Goal: Information Seeking & Learning: Find specific fact

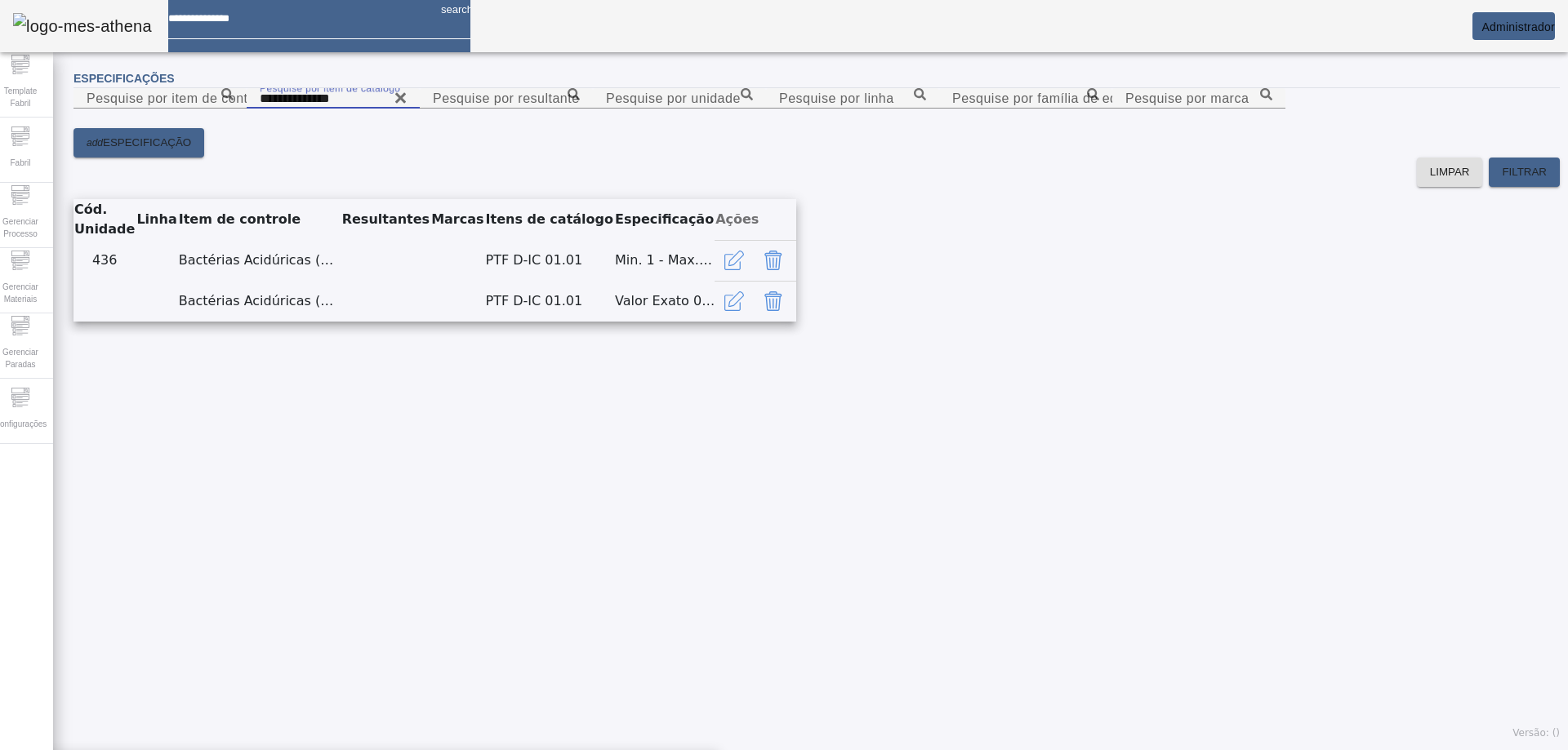
click at [407, 108] on input "**********" at bounding box center [333, 99] width 147 height 20
click at [406, 103] on icon at bounding box center [400, 97] width 11 height 11
click at [407, 108] on input "Pesquise por item de catálogo" at bounding box center [333, 99] width 147 height 20
paste input "**********"
type input "**********"
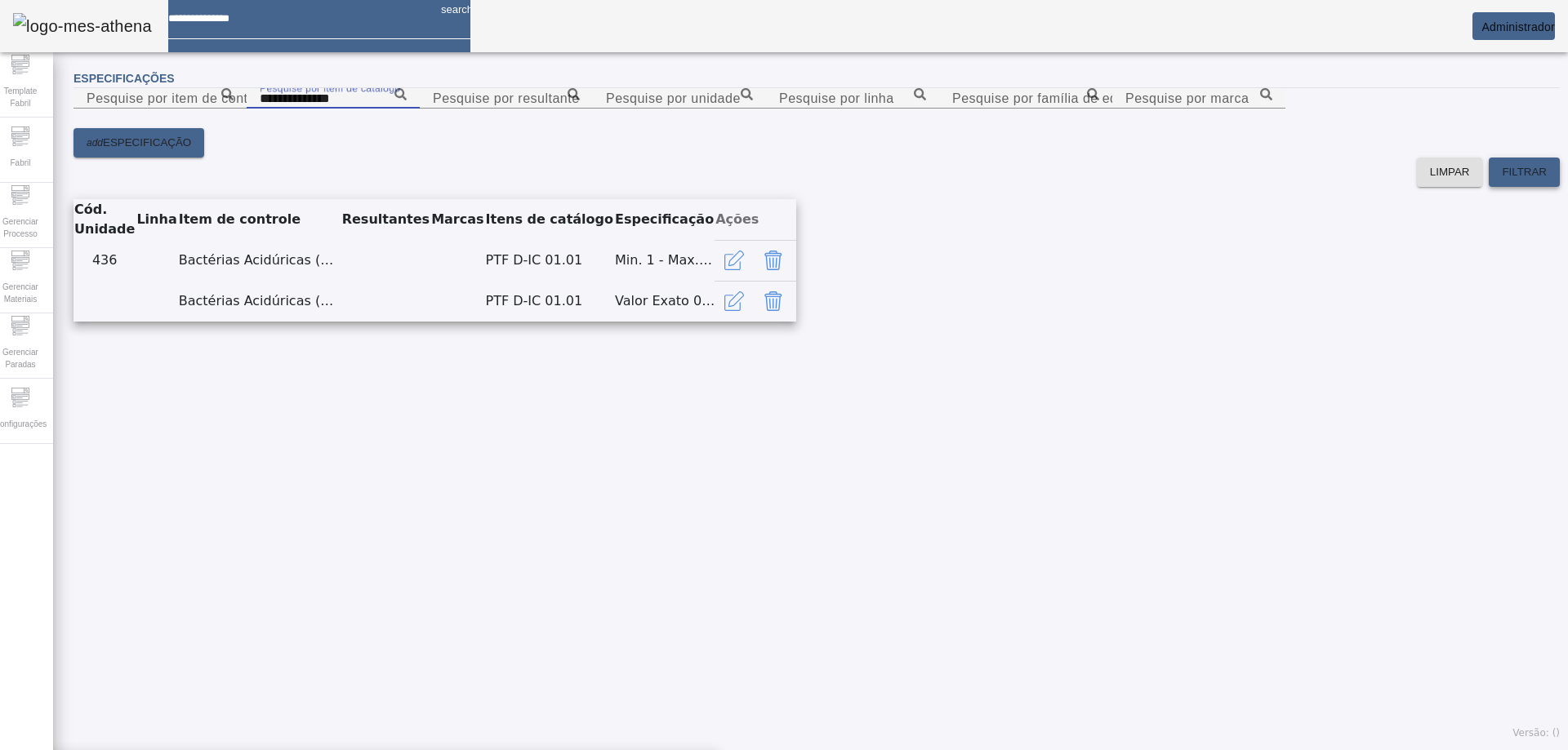
click at [1507, 180] on span "FILTRAR" at bounding box center [1525, 172] width 45 height 16
click at [1538, 749] on div "É obrigatório informar pelo menos um dos campos de filtro" at bounding box center [784, 760] width 1568 height 20
click at [407, 108] on input "**********" at bounding box center [333, 99] width 147 height 20
click at [1514, 180] on span "FILTRAR" at bounding box center [1525, 172] width 45 height 16
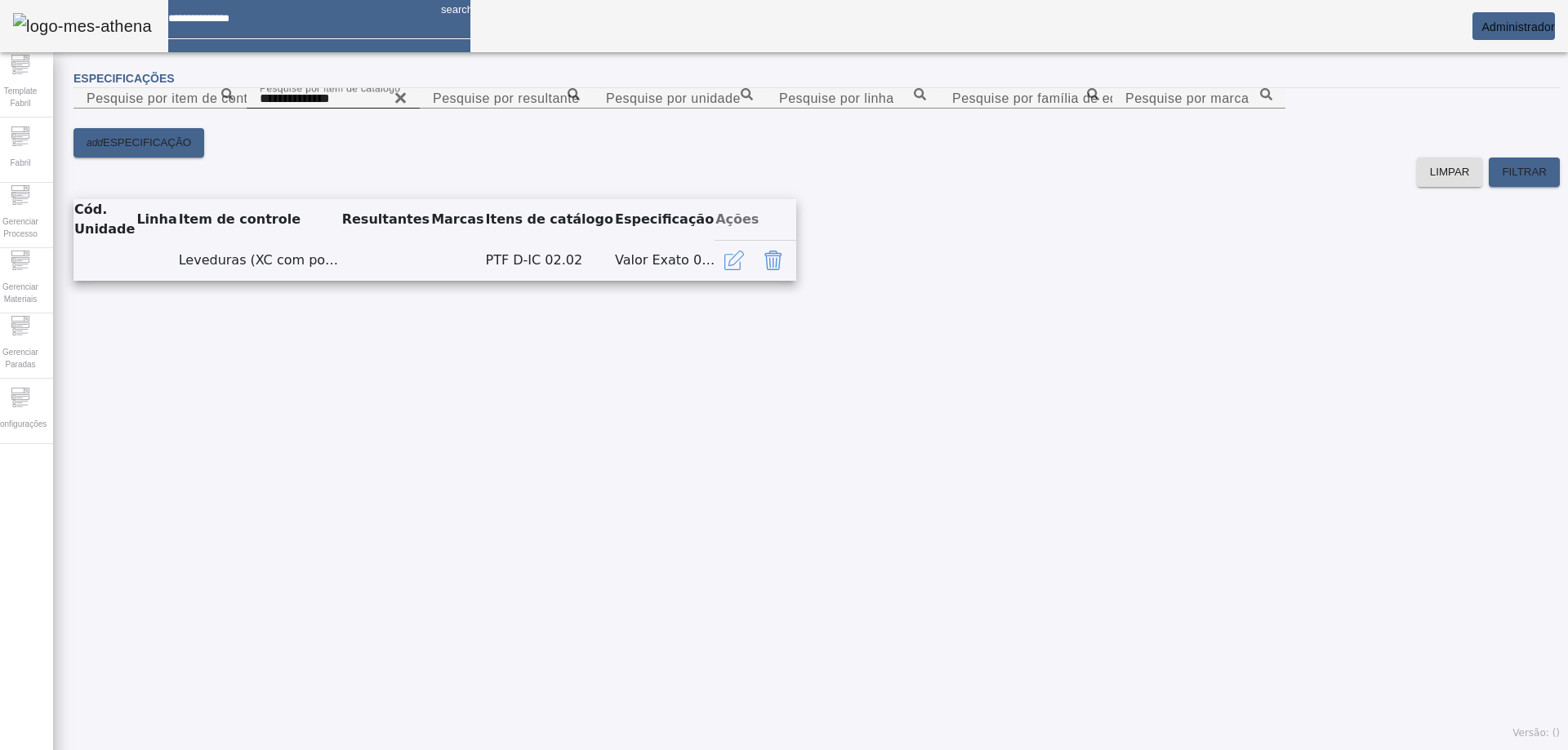
click at [407, 108] on icon at bounding box center [400, 98] width 13 height 20
click at [407, 108] on input "Pesquise por item de catálogo" at bounding box center [333, 99] width 147 height 20
paste input "**********"
type input "**********"
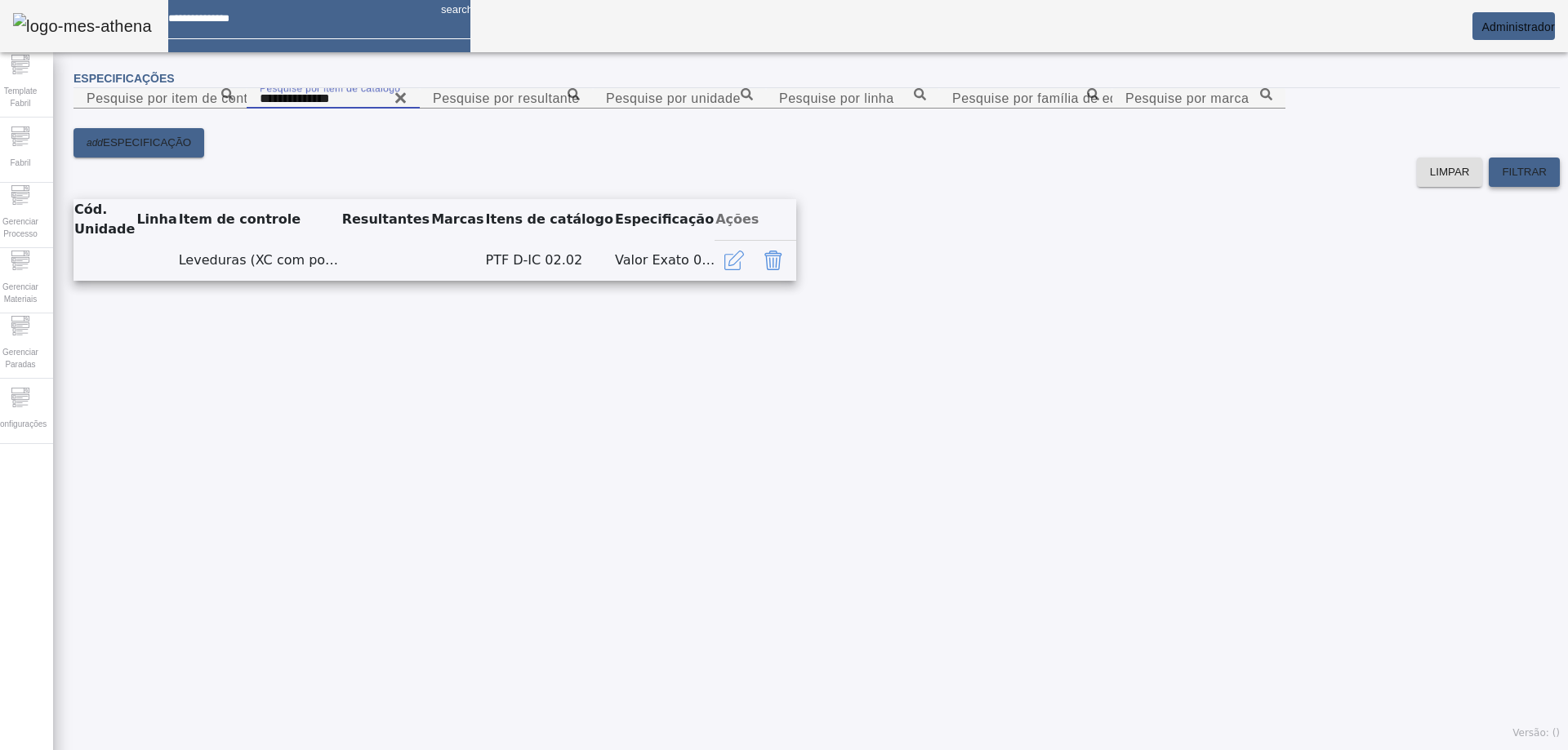
click at [1514, 180] on span "FILTRAR" at bounding box center [1525, 172] width 45 height 16
click at [1502, 180] on span "FILTRAR" at bounding box center [1525, 172] width 45 height 16
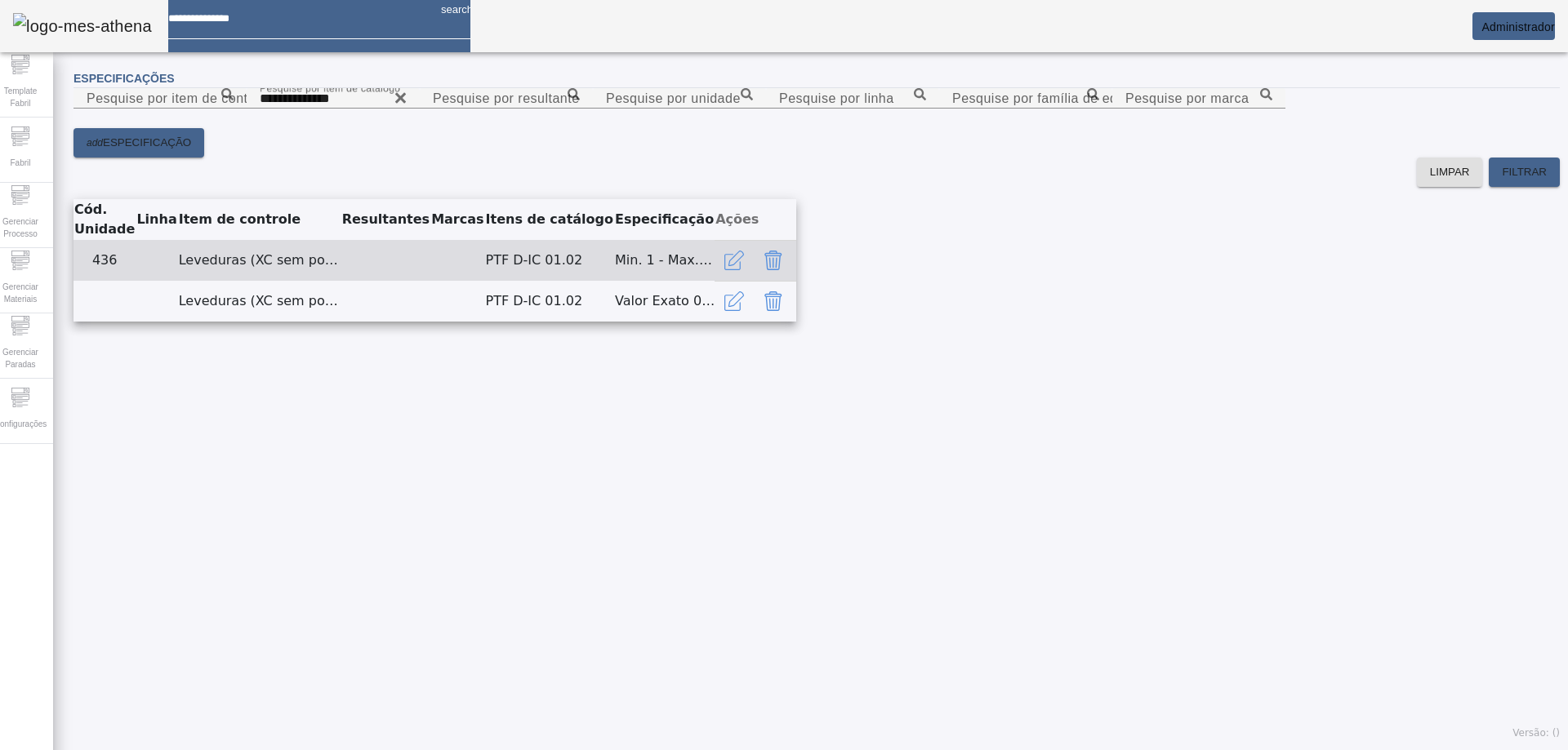
drag, startPoint x: 99, startPoint y: 501, endPoint x: 136, endPoint y: 498, distance: 37.1
click at [136, 281] on tr "436 Leveduras (XC sem polpa) PTF D-IC 01.02 Min. 1 - Max. 20" at bounding box center [436, 260] width 723 height 41
drag, startPoint x: 1232, startPoint y: 501, endPoint x: 1346, endPoint y: 498, distance: 114.0
click at [796, 281] on tr "436 Leveduras (XC sem polpa) PTF D-IC 01.02 Min. 1 - Max. 20" at bounding box center [436, 260] width 723 height 41
drag, startPoint x: 98, startPoint y: 501, endPoint x: 124, endPoint y: 500, distance: 26.0
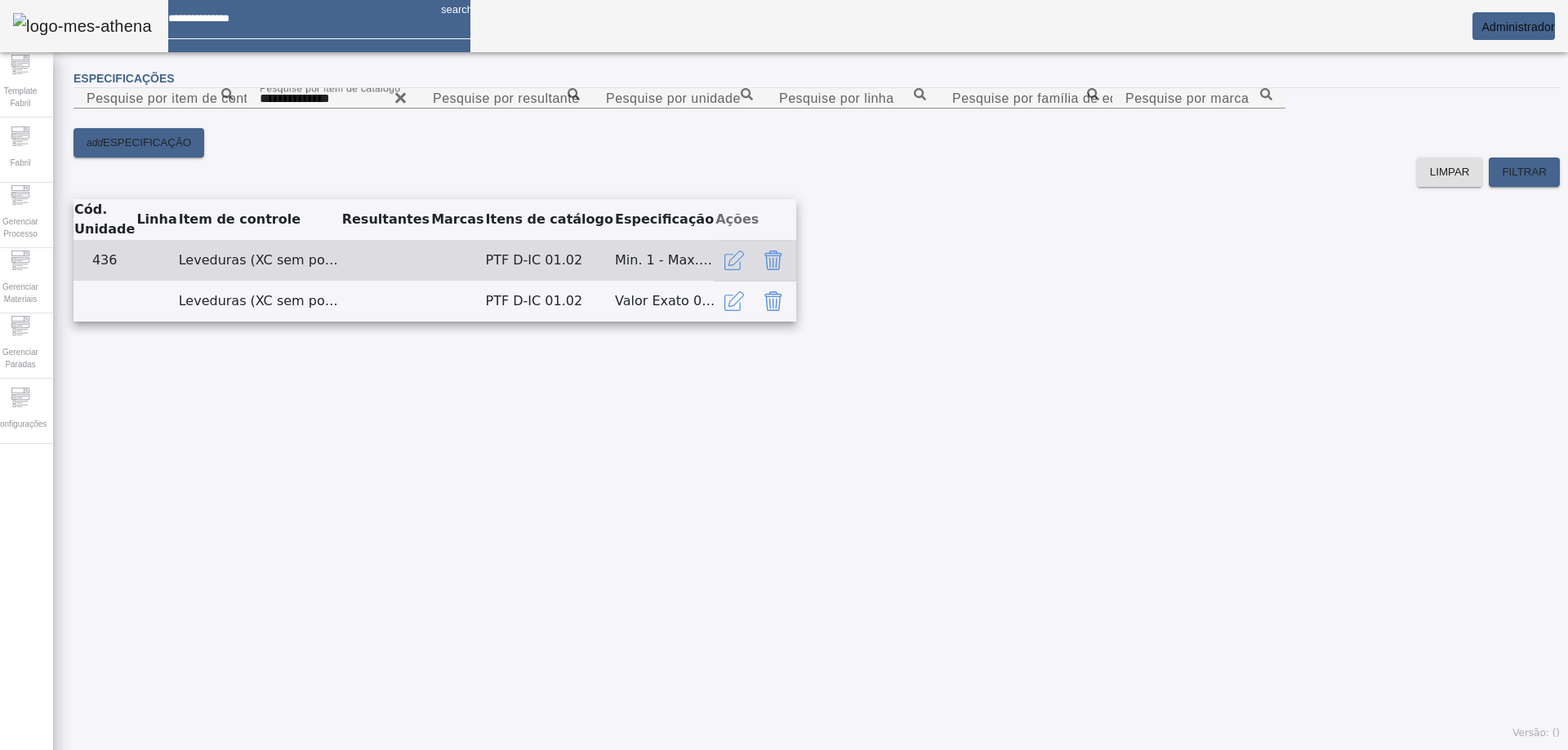
click at [124, 281] on td "436" at bounding box center [105, 260] width 62 height 41
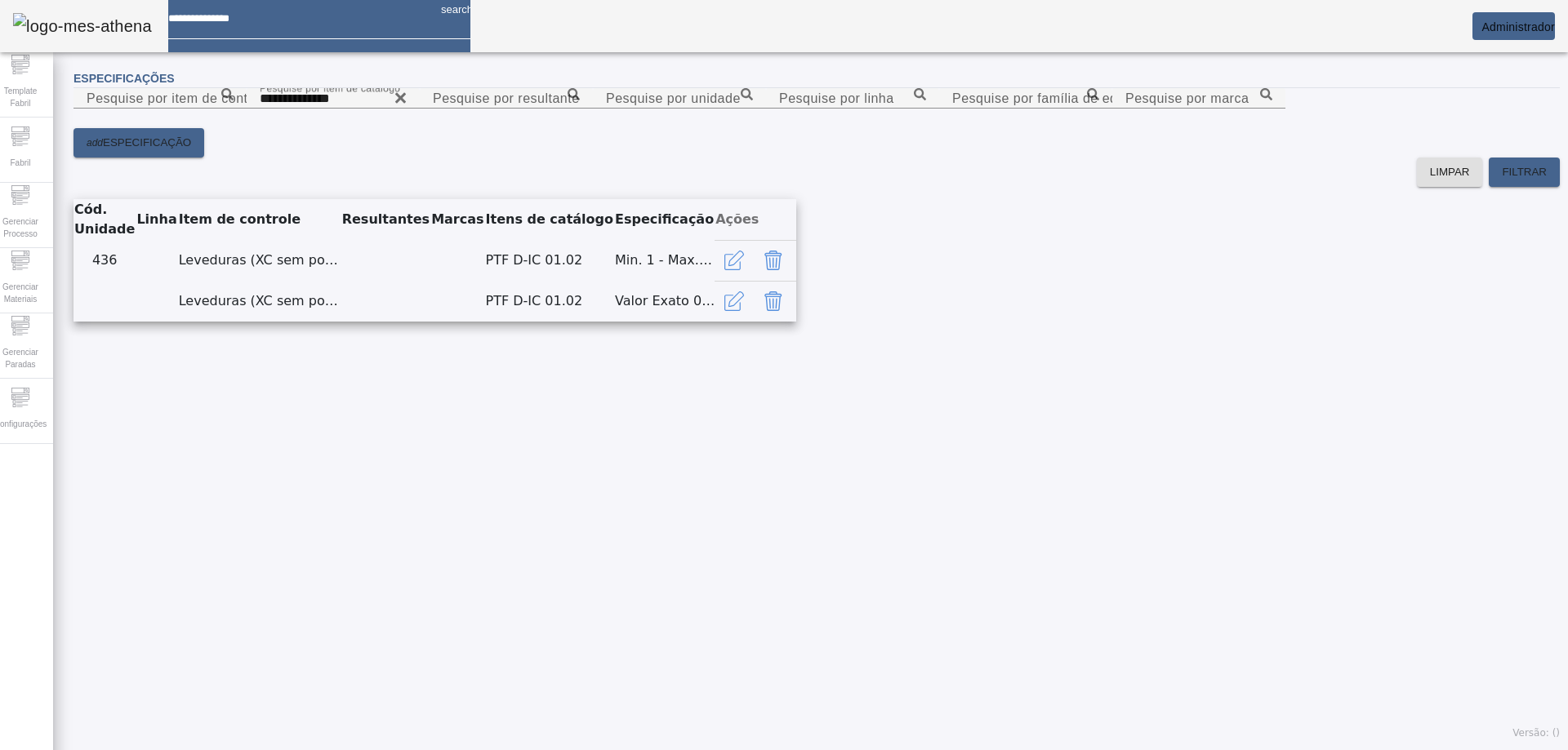
drag, startPoint x: 204, startPoint y: 504, endPoint x: 1165, endPoint y: 416, distance: 965.0
click at [796, 281] on tr "436 Leveduras (XC sem polpa) PTF D-IC 01.02 Min. 1 - Max. 20" at bounding box center [436, 260] width 723 height 41
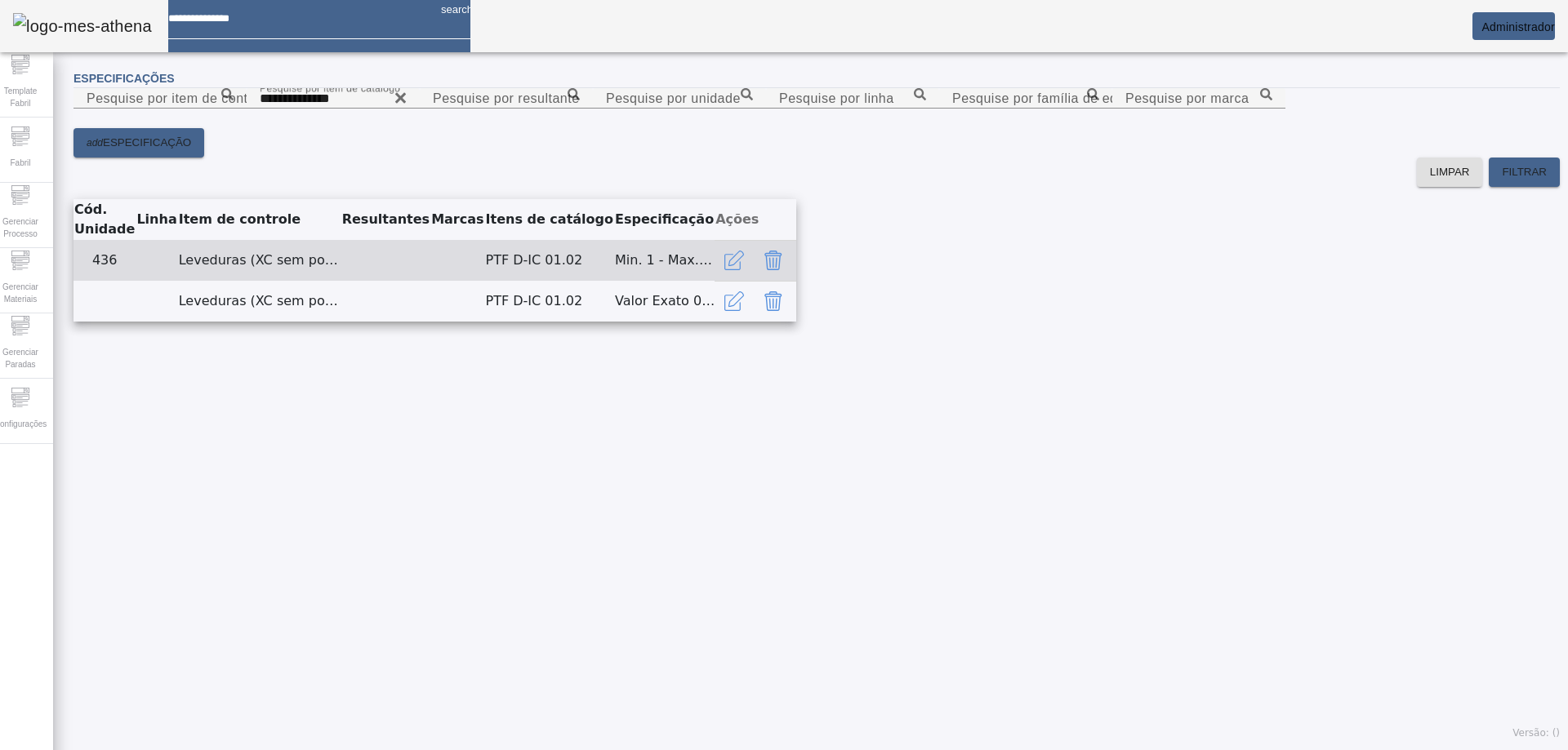
click at [614, 281] on td "PTF D-IC 01.02" at bounding box center [549, 260] width 129 height 41
drag, startPoint x: 944, startPoint y: 508, endPoint x: 1067, endPoint y: 498, distance: 123.4
click at [796, 281] on tr "436 Leveduras (XC sem polpa) PTF D-IC 01.02 Min. 1 - Max. 20" at bounding box center [436, 260] width 723 height 41
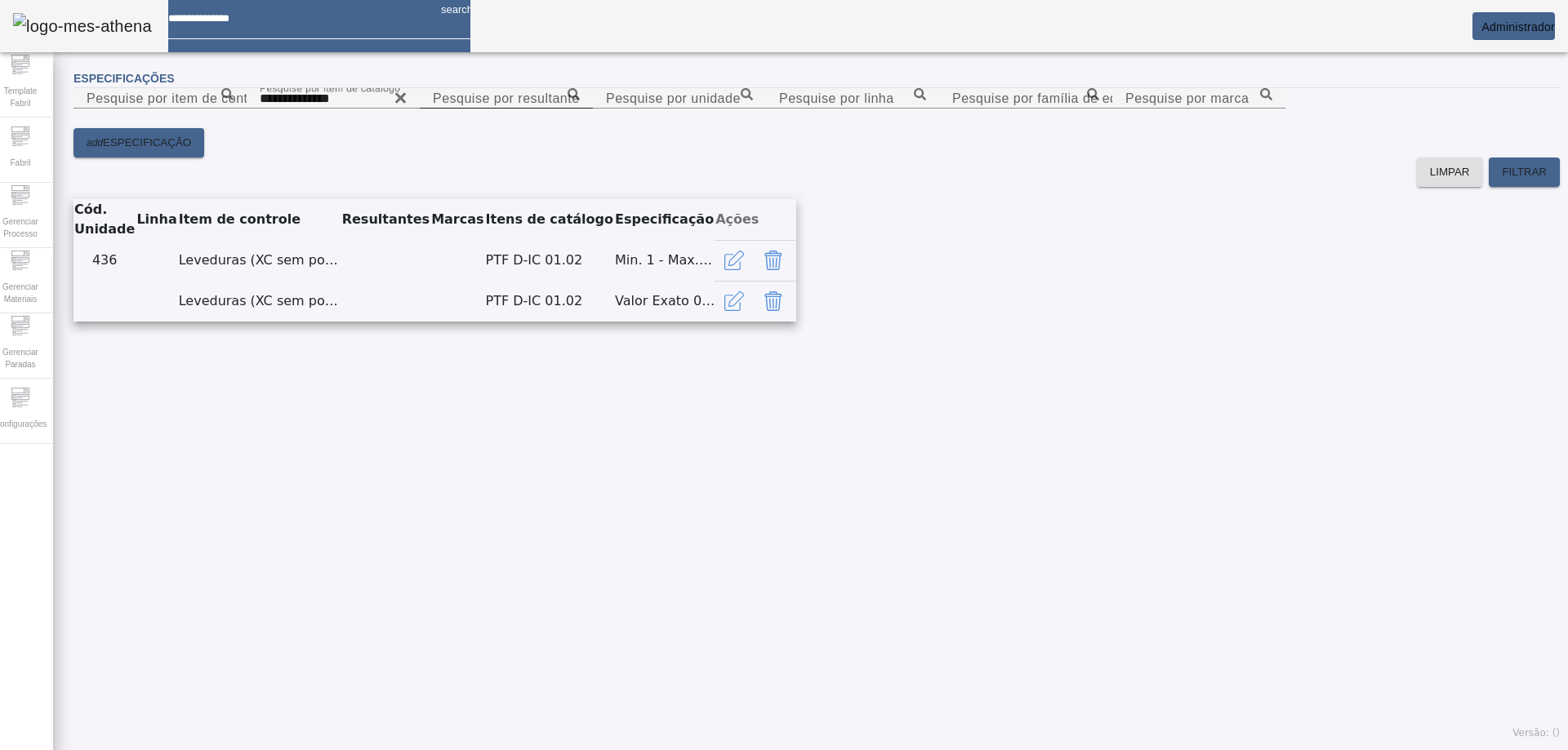
copy tr "PTF D-IC 01.02"
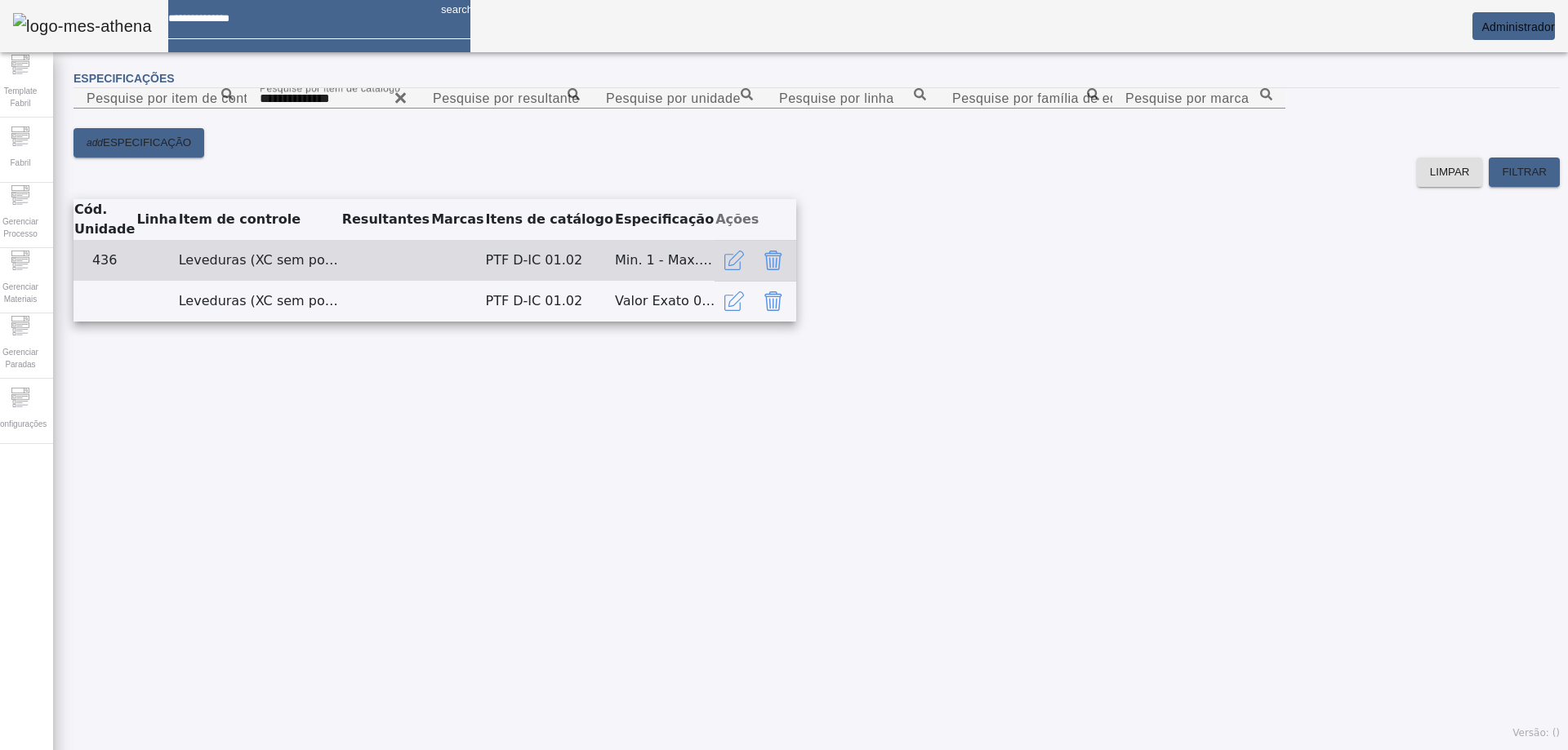
drag, startPoint x: 1267, startPoint y: 501, endPoint x: 1148, endPoint y: 498, distance: 119.0
click at [796, 281] on tr "436 Leveduras (XC sem polpa) PTF D-IC 01.02 Min. 1 - Max. 20" at bounding box center [436, 260] width 723 height 41
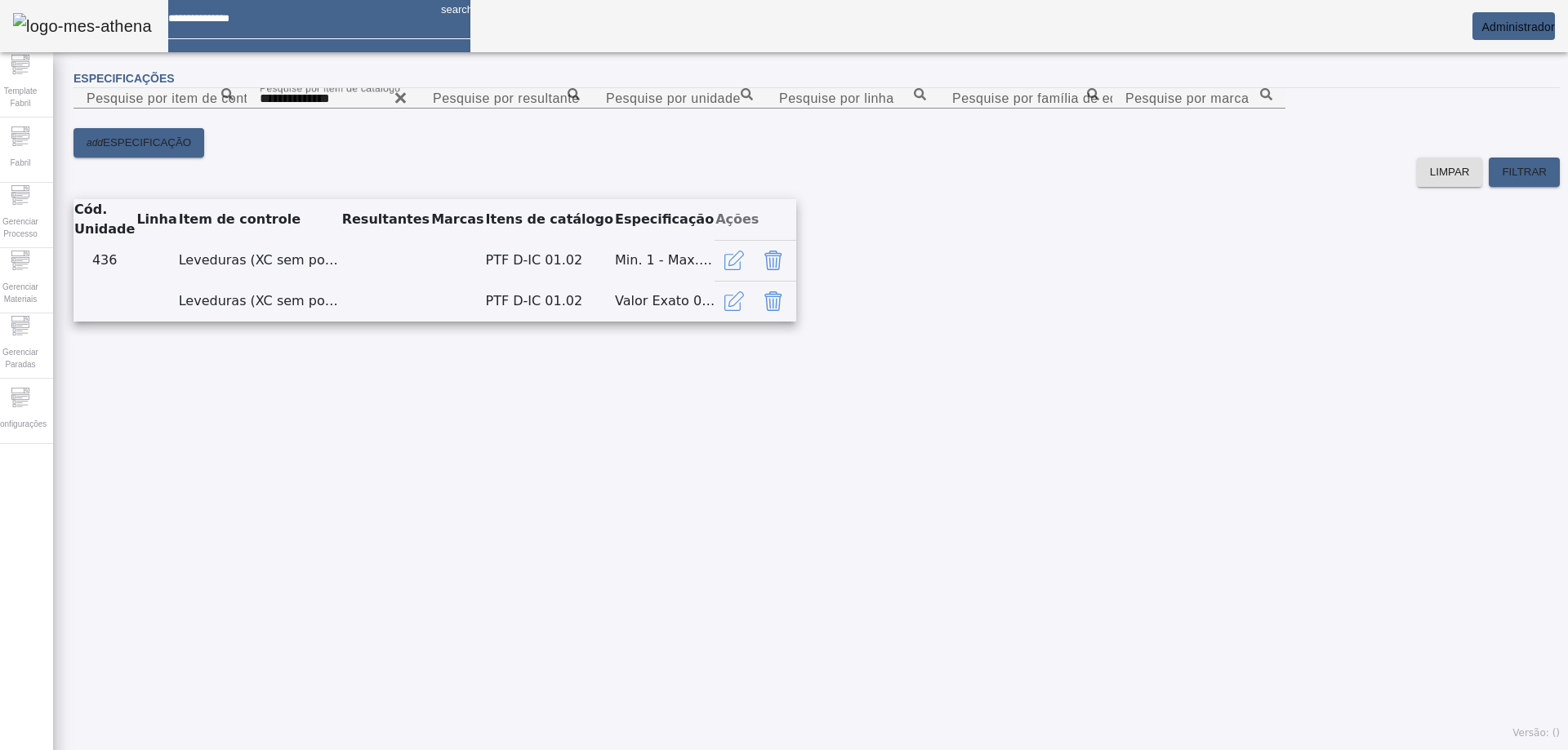
drag, startPoint x: 136, startPoint y: 437, endPoint x: 172, endPoint y: 439, distance: 36.1
click at [171, 240] on th "Linha" at bounding box center [156, 219] width 41 height 41
